Goal: Information Seeking & Learning: Learn about a topic

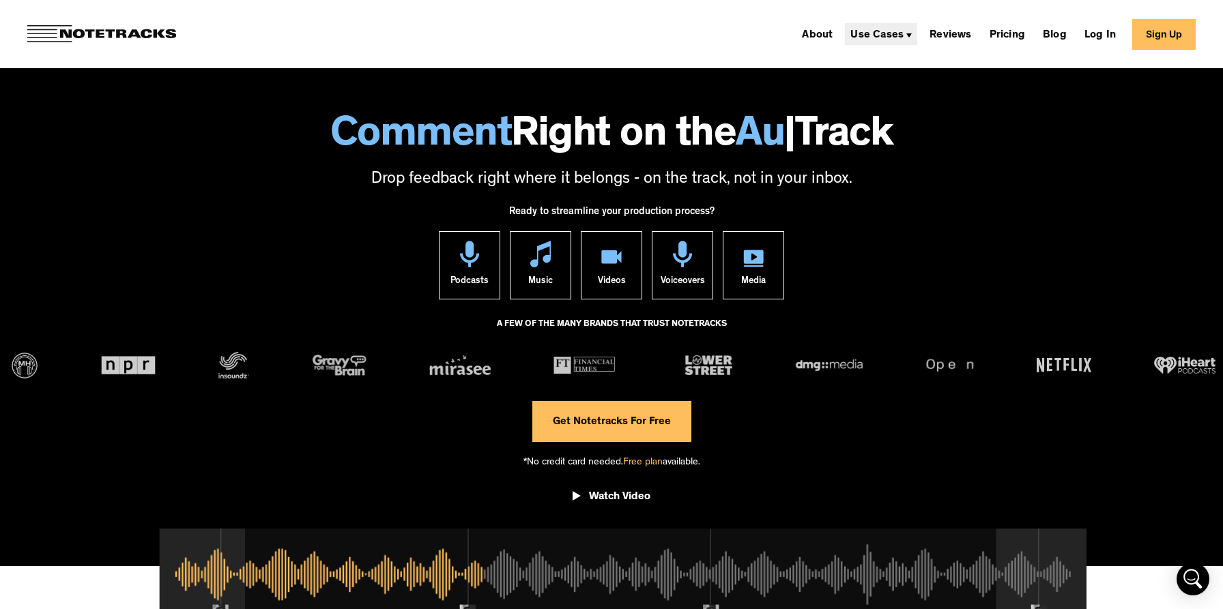
click at [876, 40] on div "Use Cases" at bounding box center [876, 35] width 53 height 11
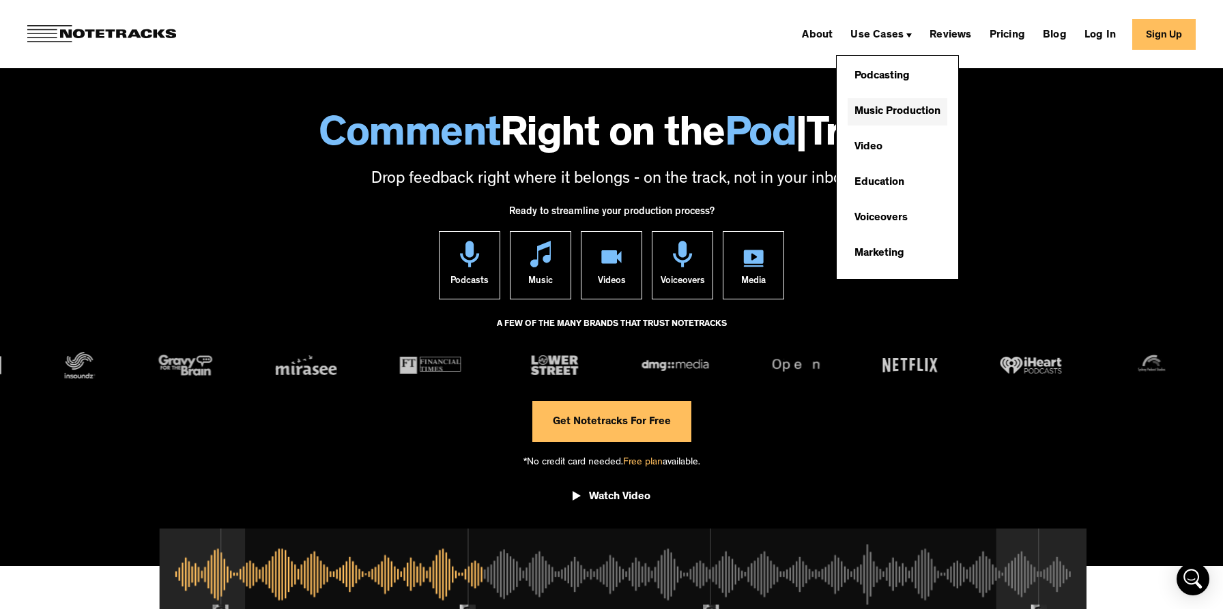
click at [884, 106] on link "Music Production" at bounding box center [898, 111] width 100 height 27
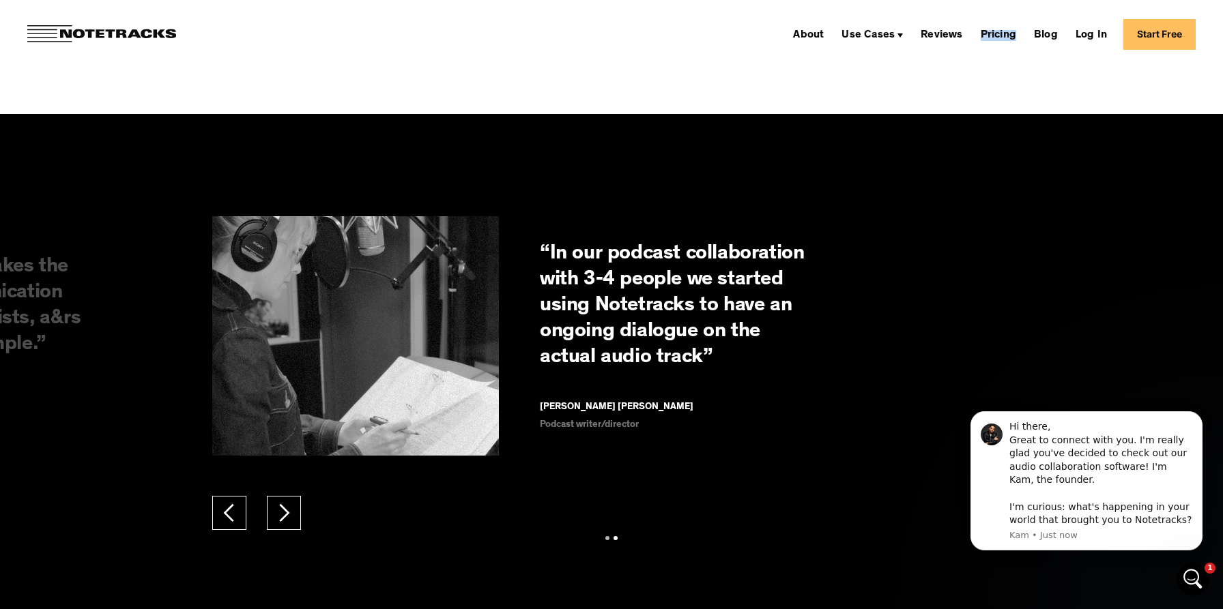
scroll to position [2143, 0]
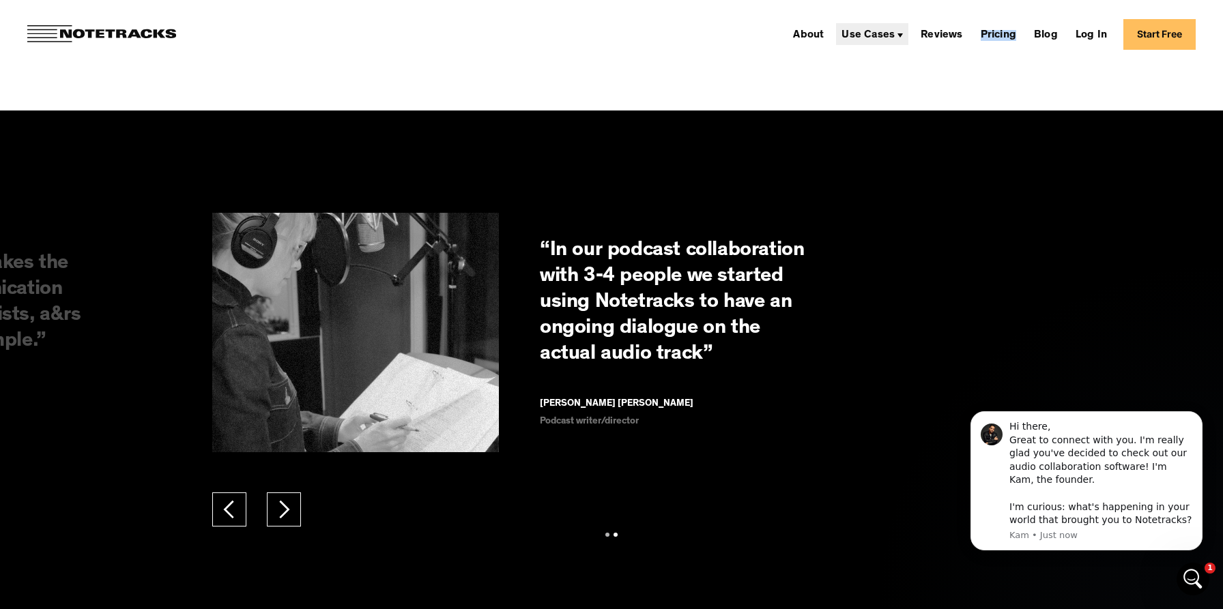
click at [880, 29] on div "Use Cases" at bounding box center [872, 34] width 72 height 22
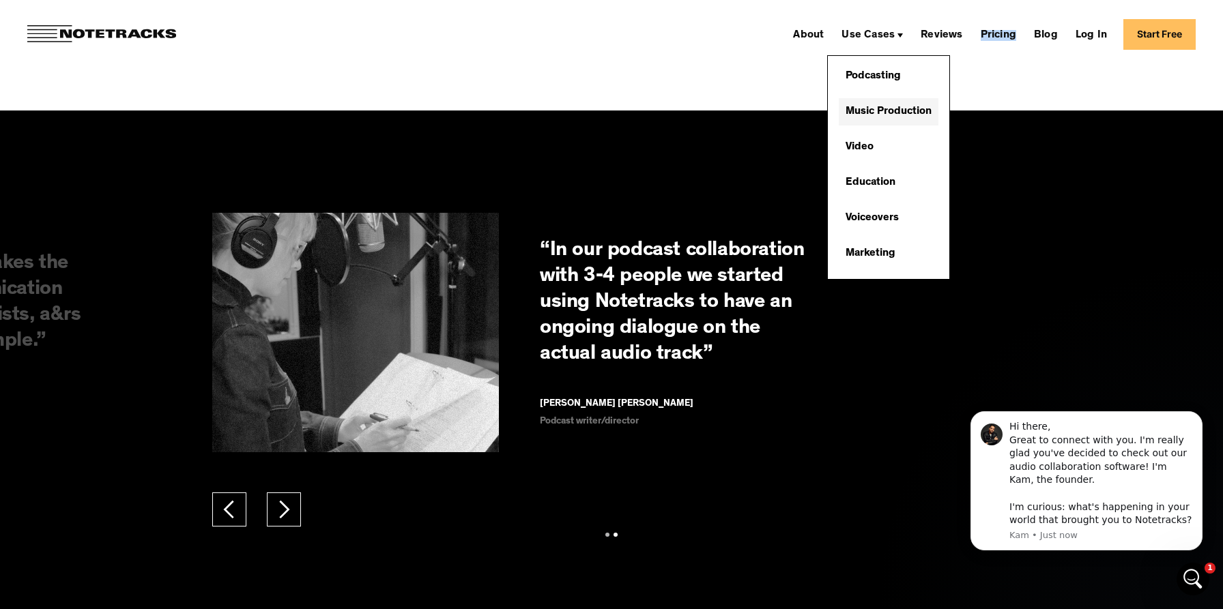
click at [878, 112] on link "Music Production" at bounding box center [889, 111] width 100 height 27
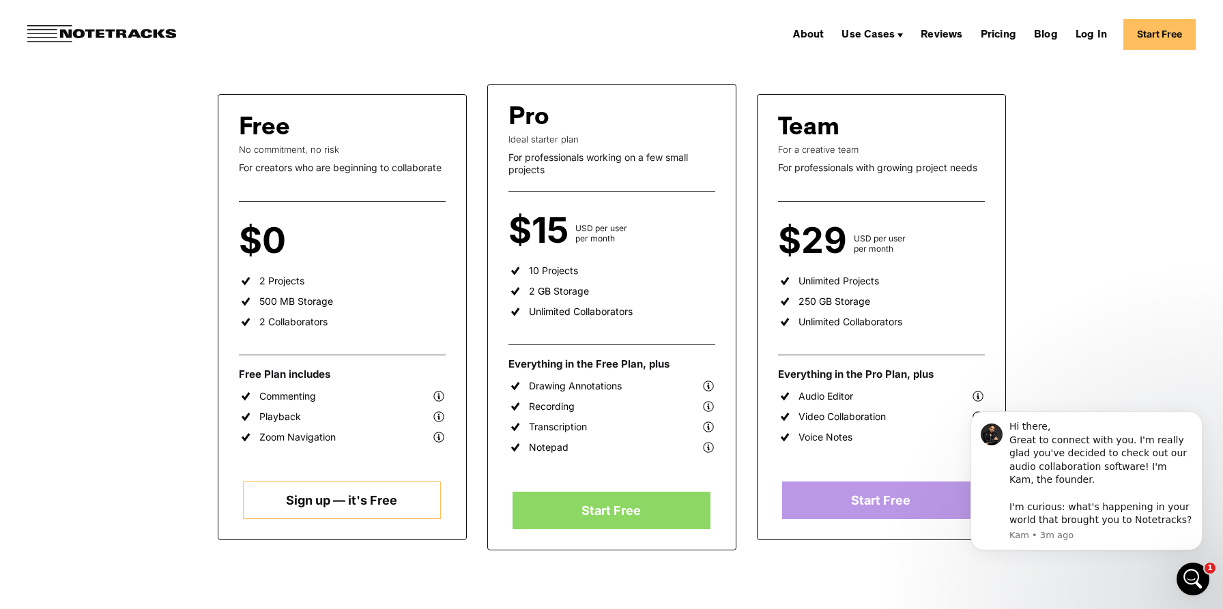
scroll to position [224, 0]
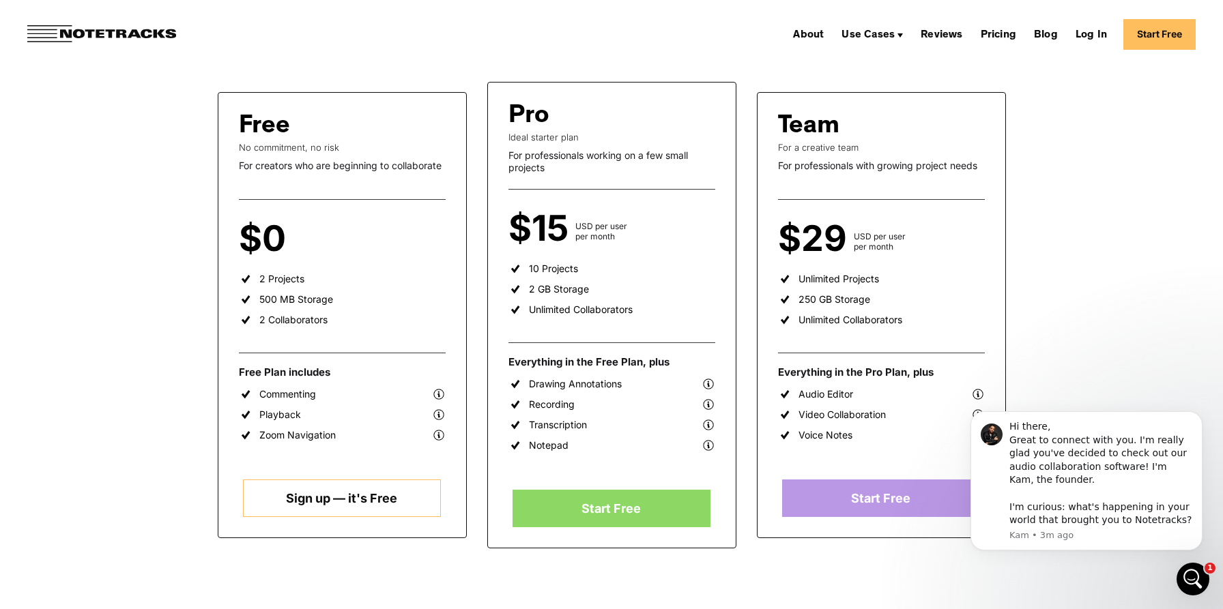
click at [712, 382] on img at bounding box center [709, 384] width 14 height 14
click at [1043, 36] on link "Blog" at bounding box center [1045, 34] width 35 height 22
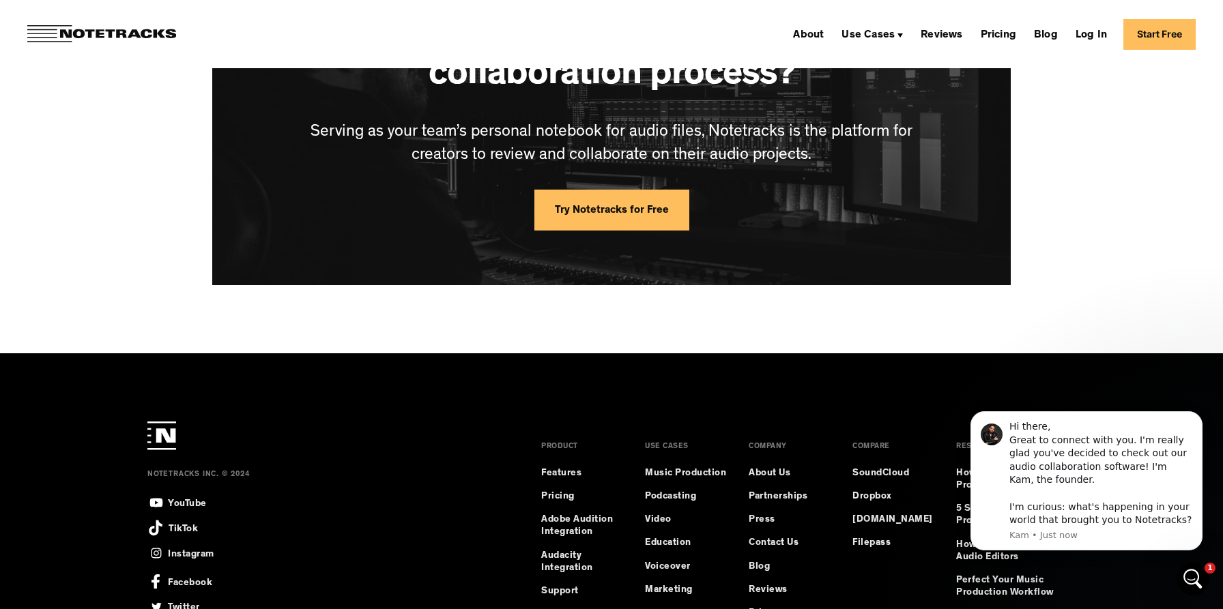
scroll to position [3741, 0]
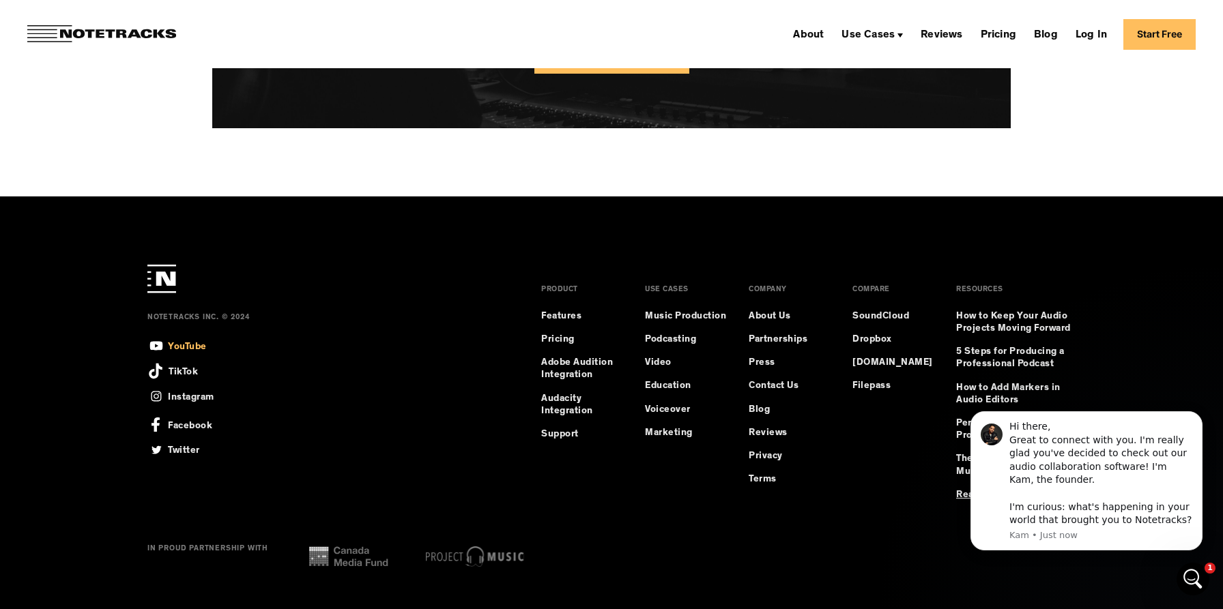
click at [168, 338] on div "YouTube" at bounding box center [187, 346] width 39 height 16
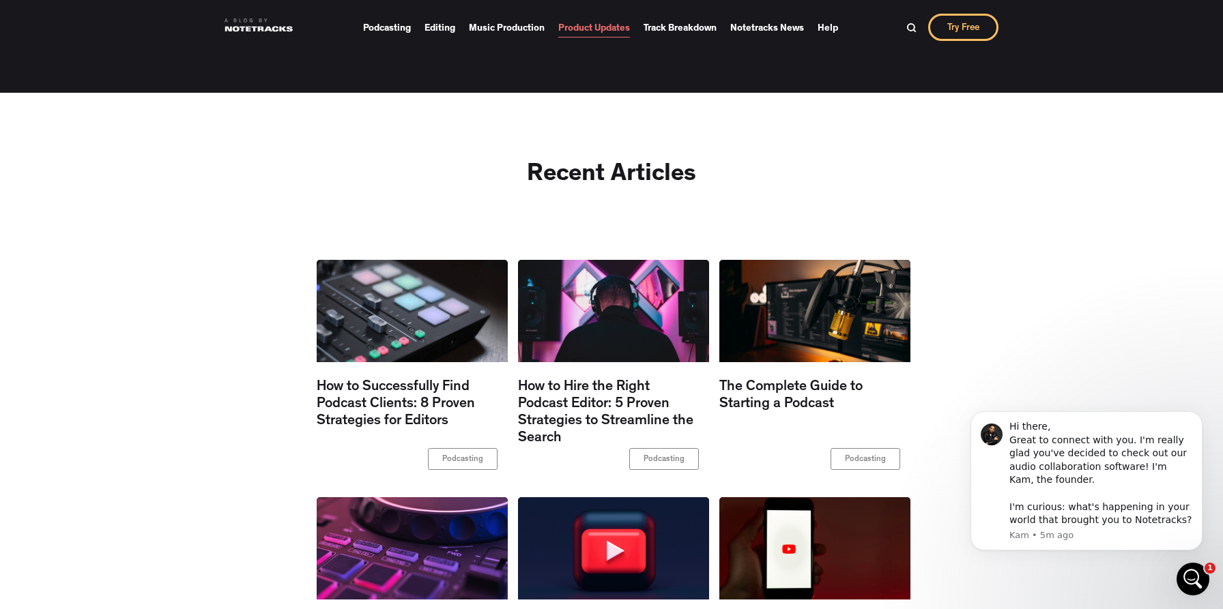
click at [577, 33] on link "Product Updates" at bounding box center [594, 28] width 72 height 20
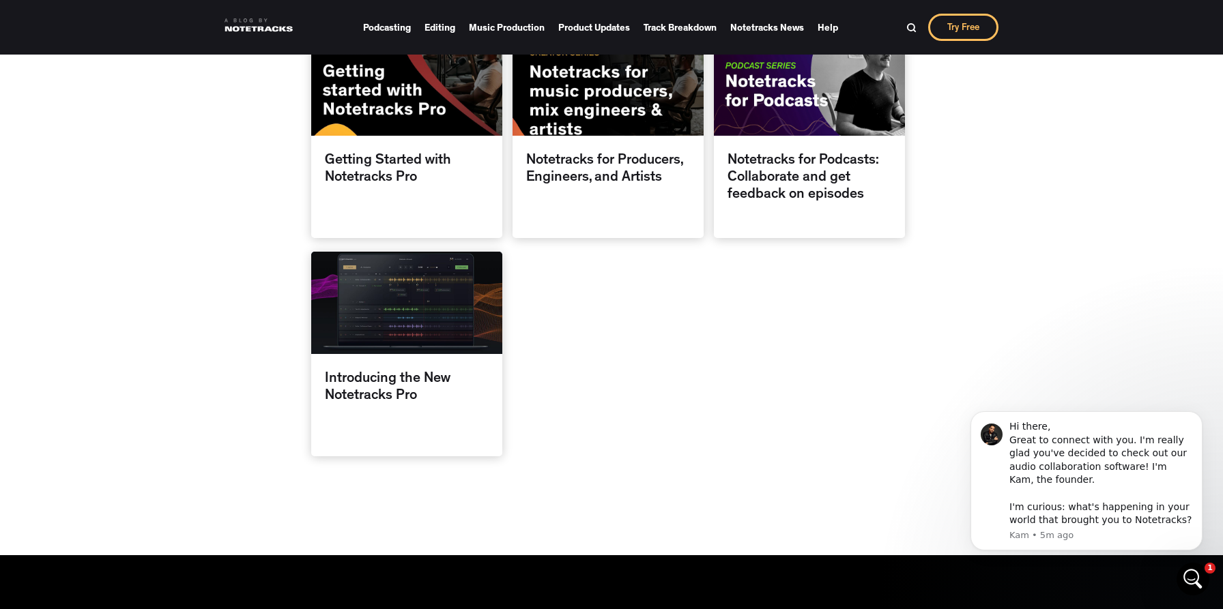
scroll to position [563, 0]
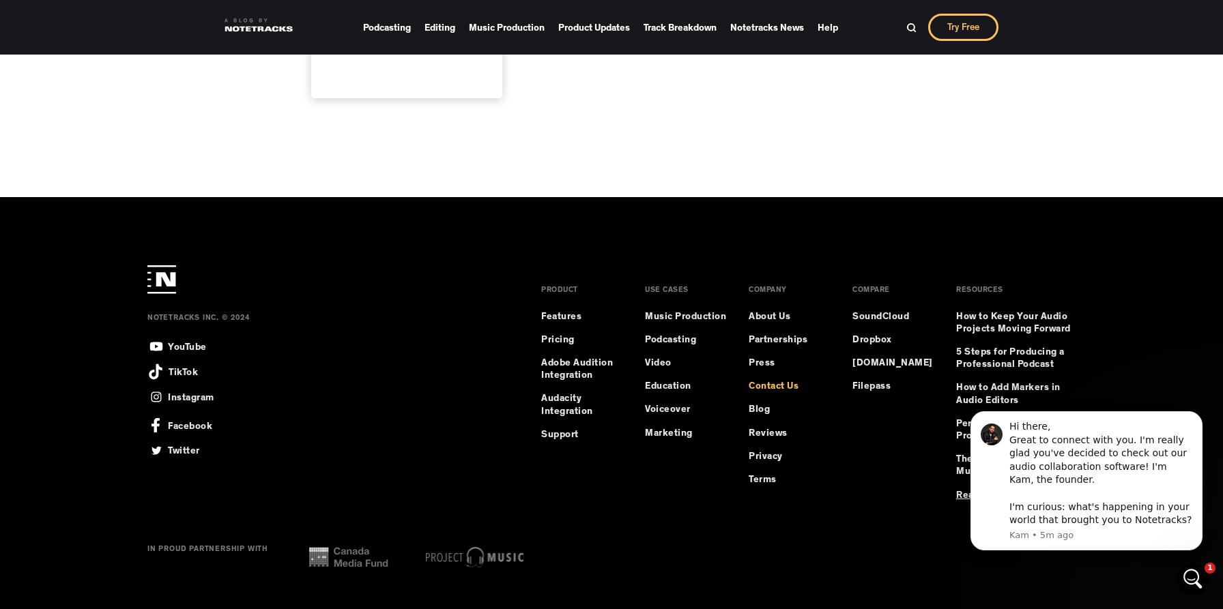
click at [776, 386] on link "Contact Us" at bounding box center [774, 387] width 50 height 12
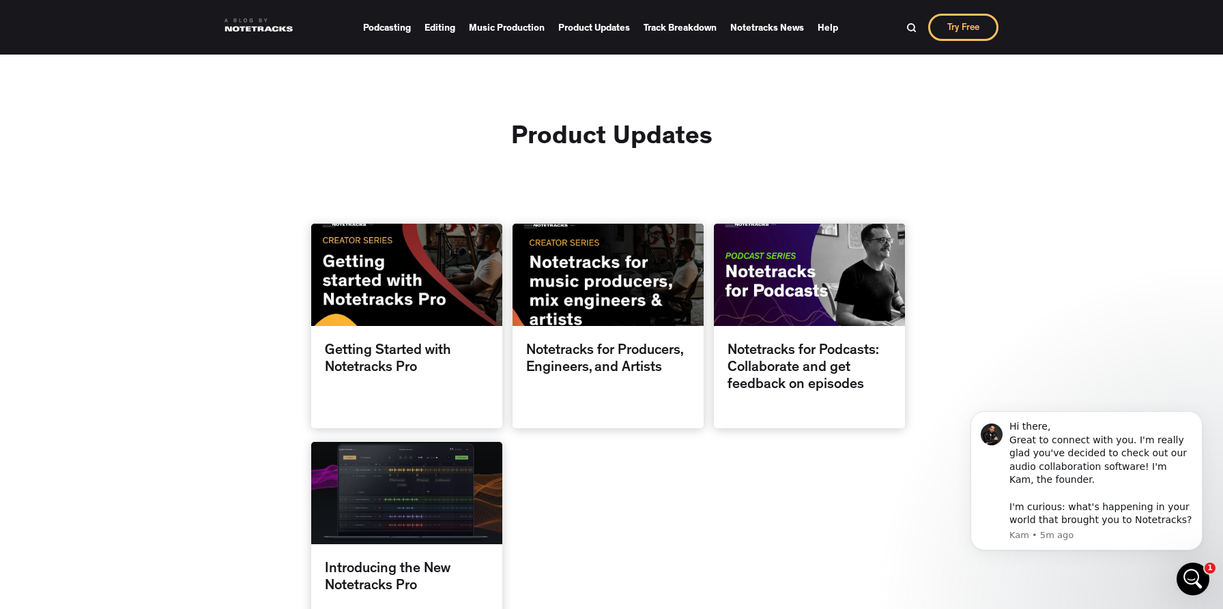
scroll to position [0, 0]
